Goal: Find specific page/section: Find specific page/section

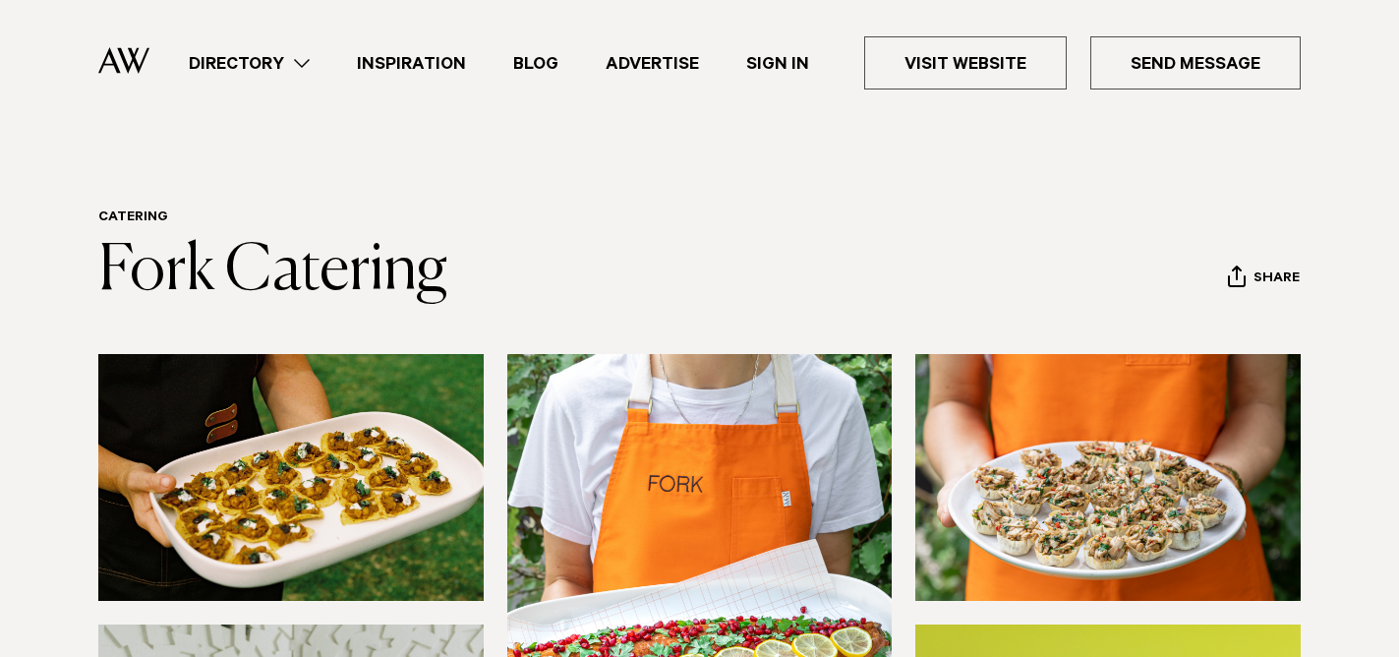
scroll to position [898, 0]
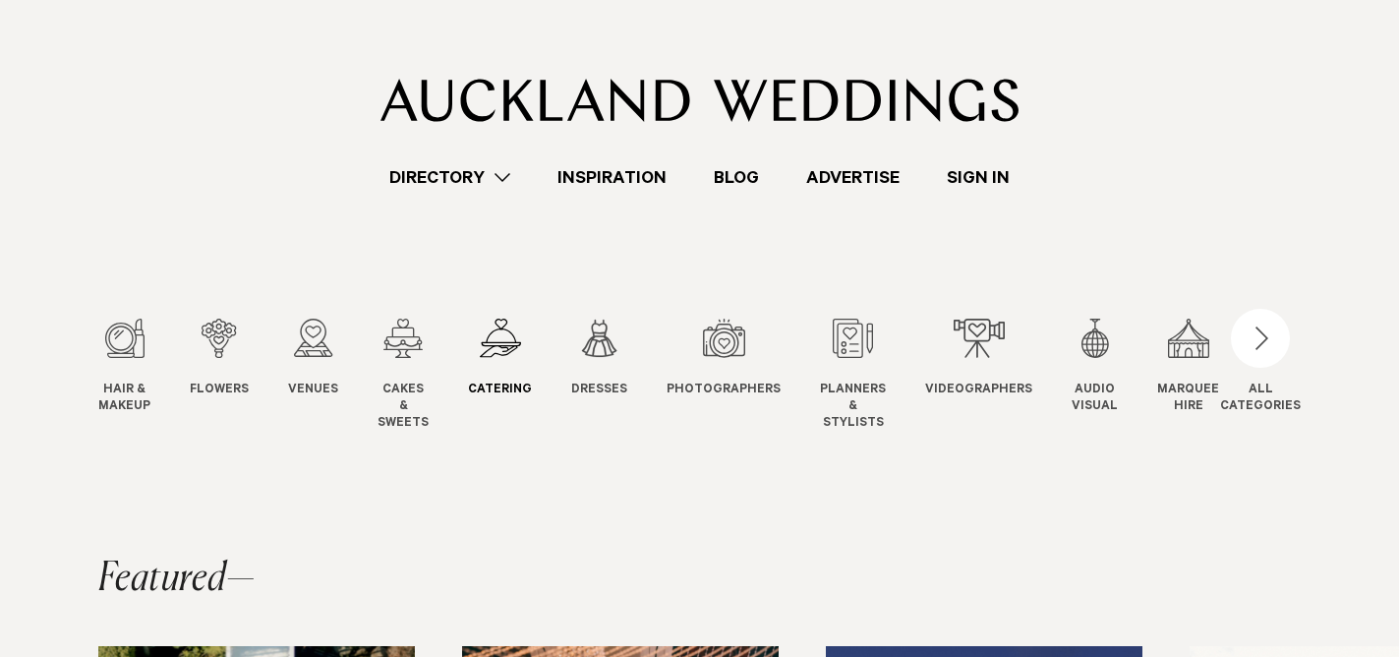
click at [491, 337] on div "5 / 12" at bounding box center [500, 338] width 64 height 39
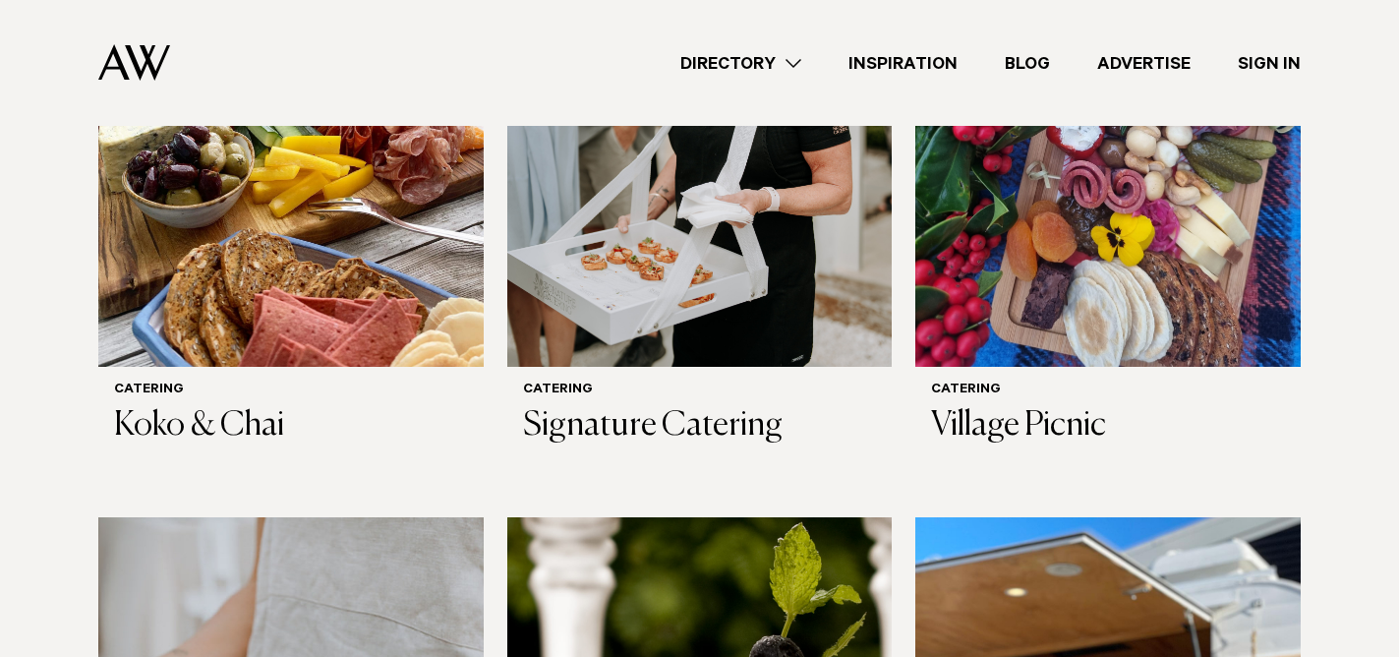
scroll to position [1404, 0]
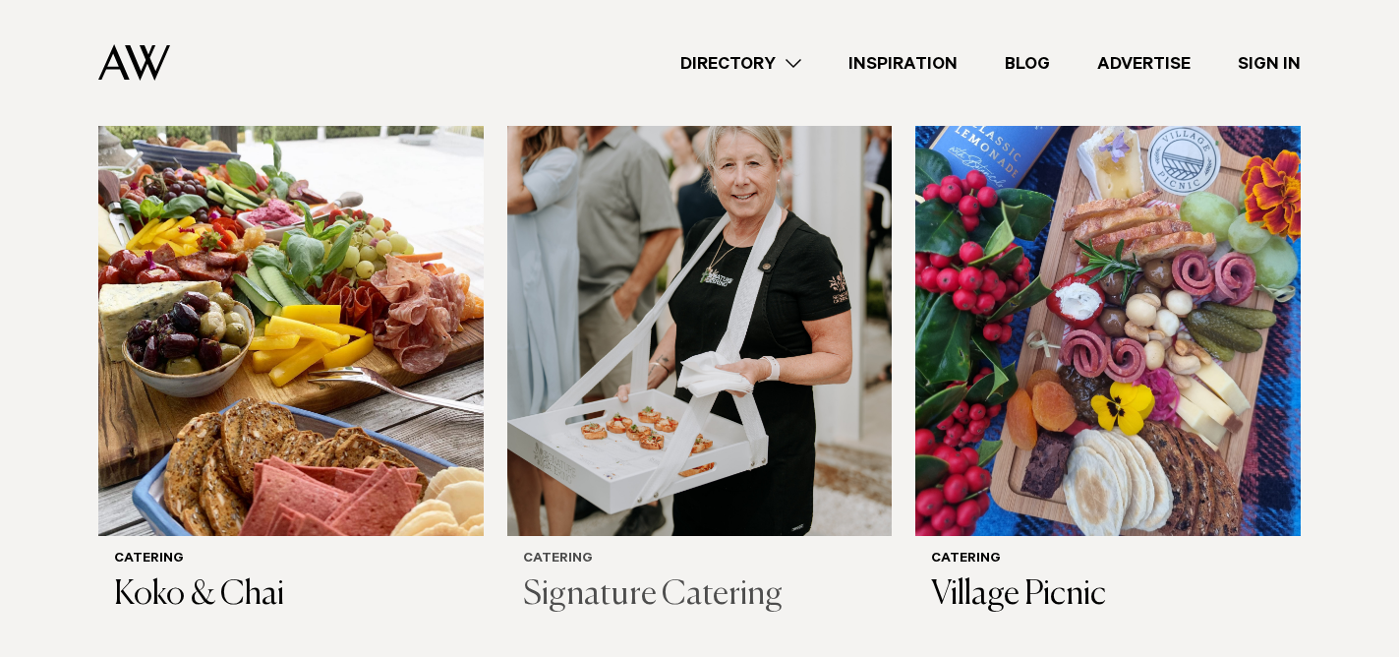
click at [671, 348] on img at bounding box center [699, 277] width 385 height 516
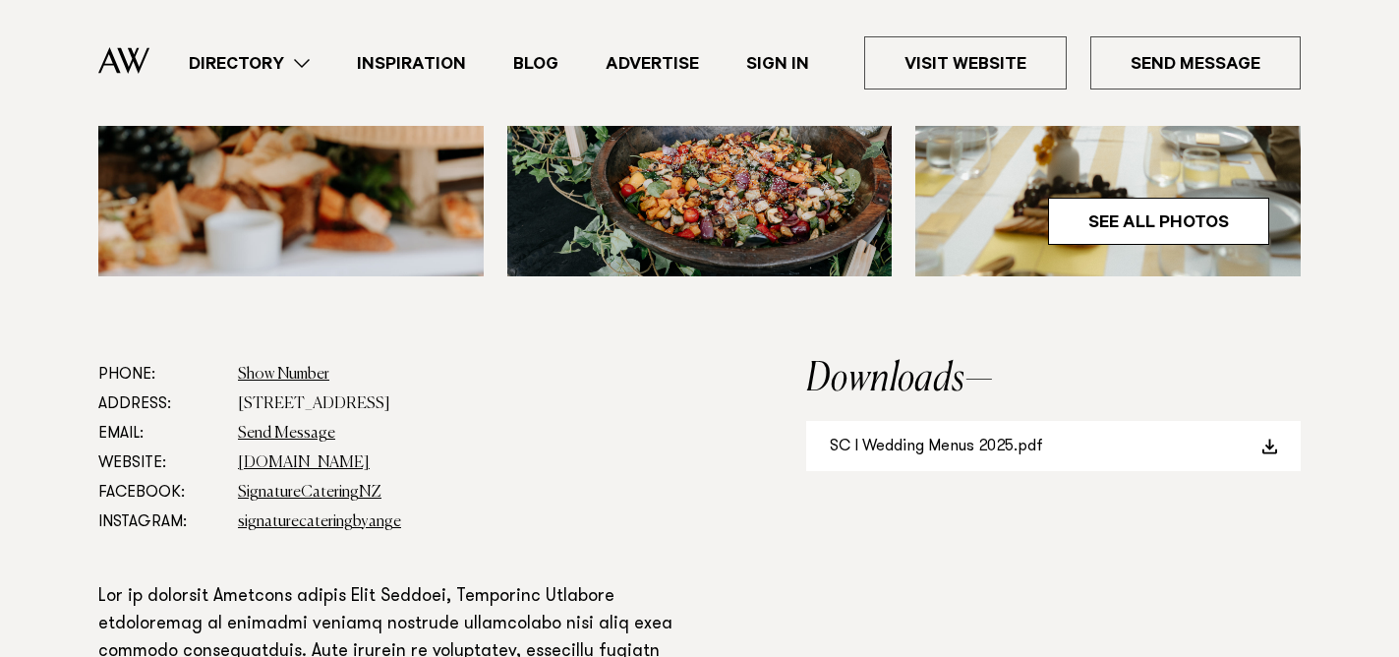
scroll to position [906, 0]
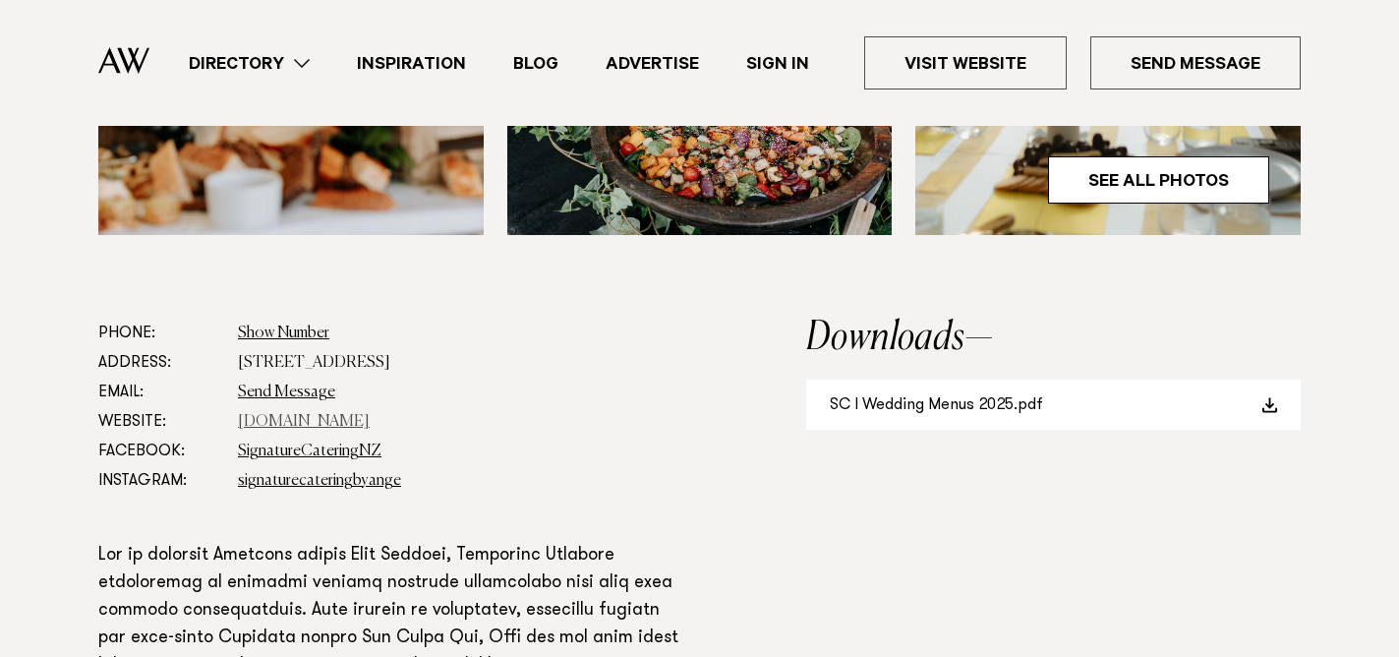
click at [335, 417] on link "signaturecatering.nz" at bounding box center [304, 422] width 132 height 16
